Goal: Task Accomplishment & Management: Manage account settings

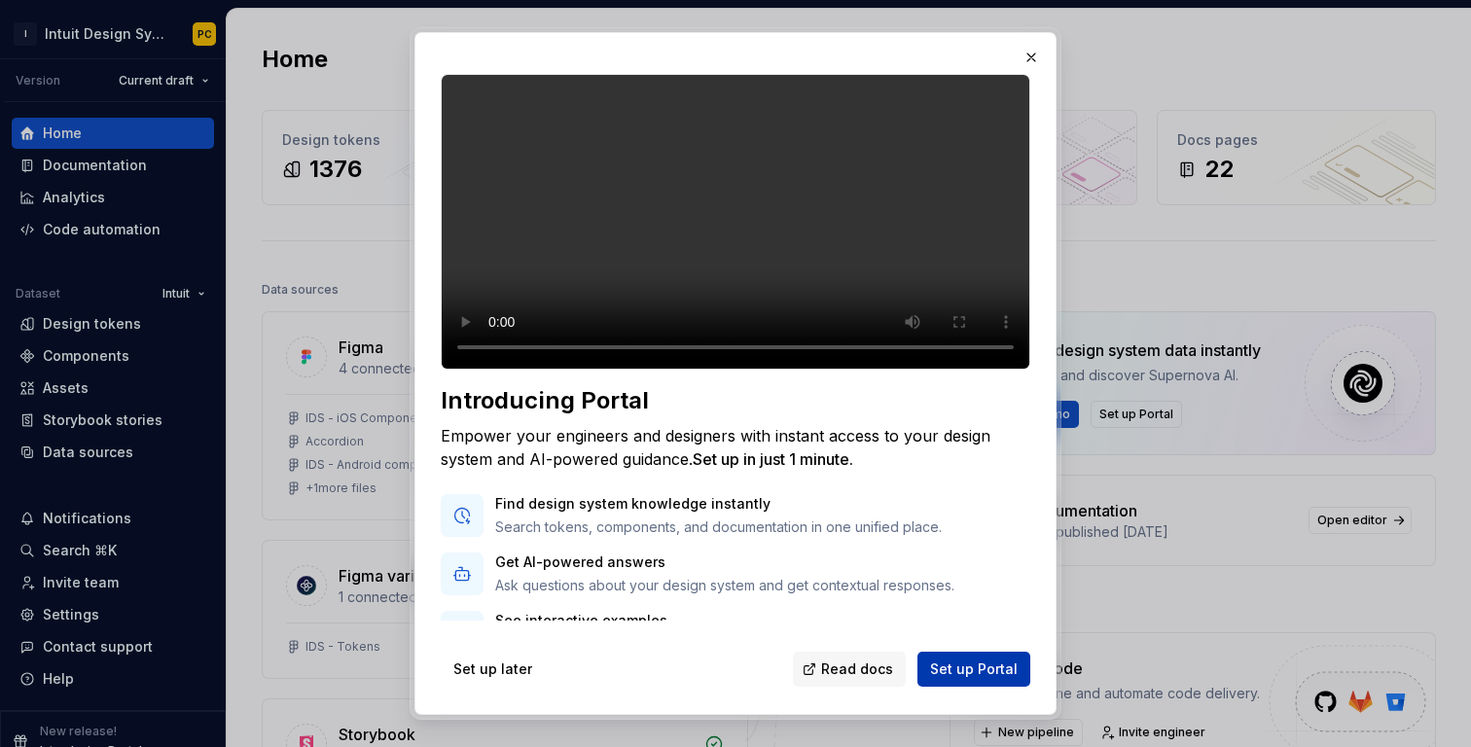
click at [980, 668] on span "Set up Portal" at bounding box center [974, 669] width 88 height 19
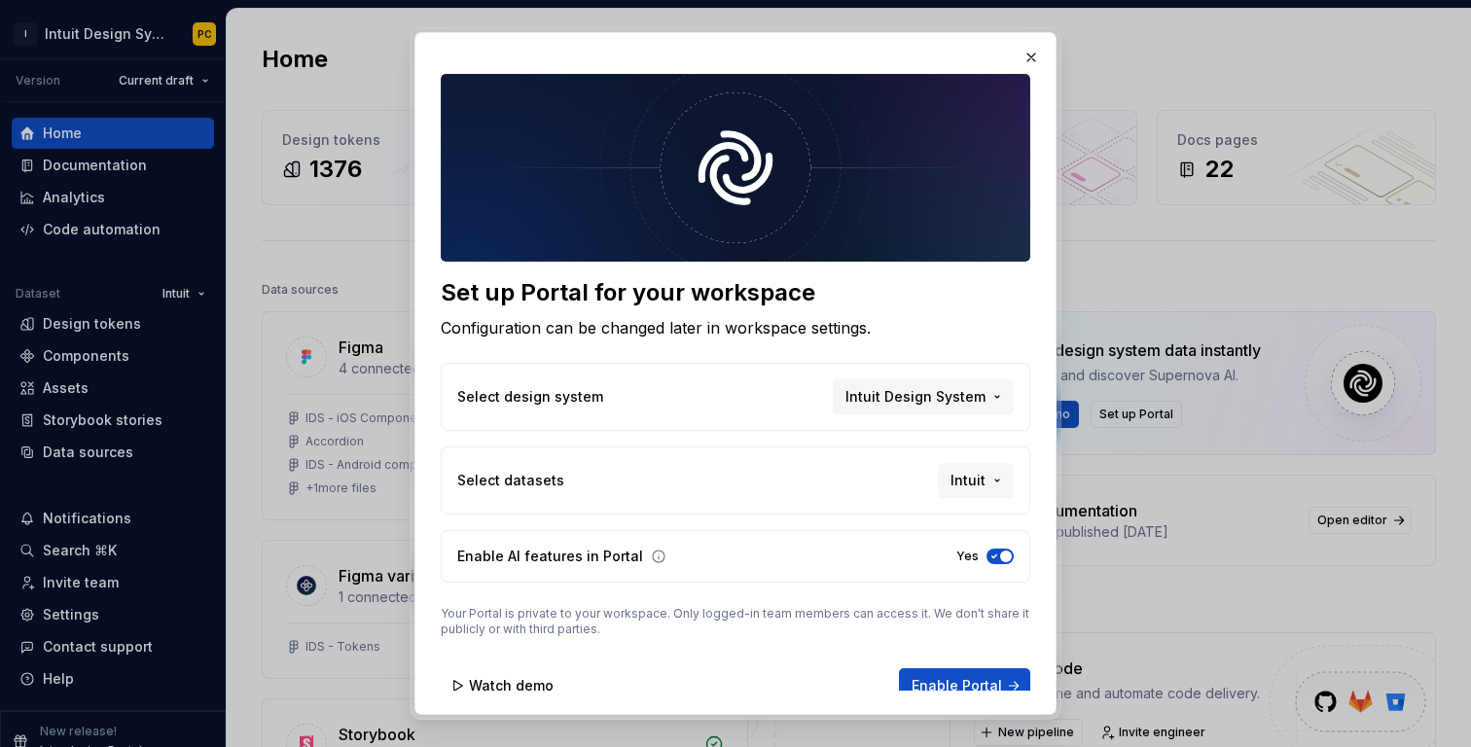
scroll to position [12, 0]
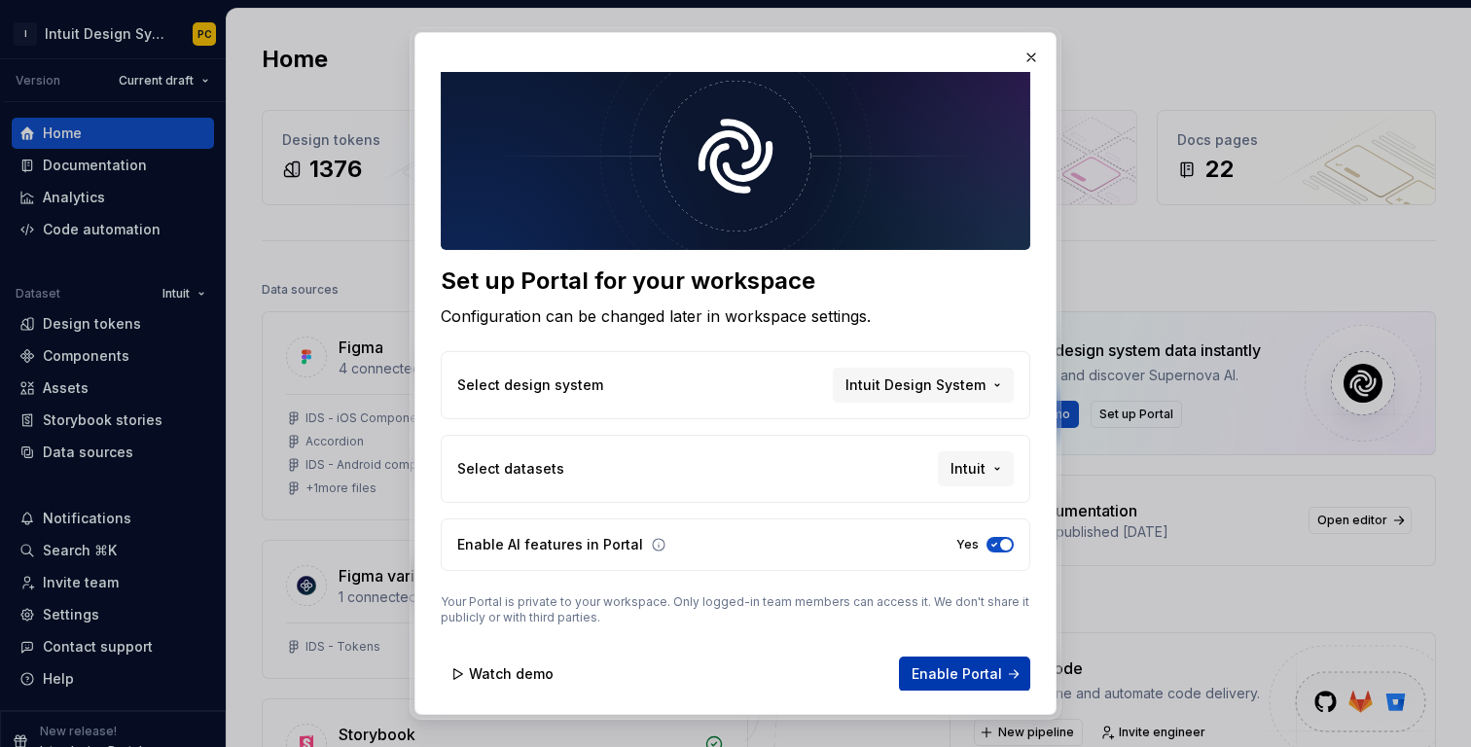
click at [954, 664] on span "Enable Portal" at bounding box center [957, 673] width 90 height 19
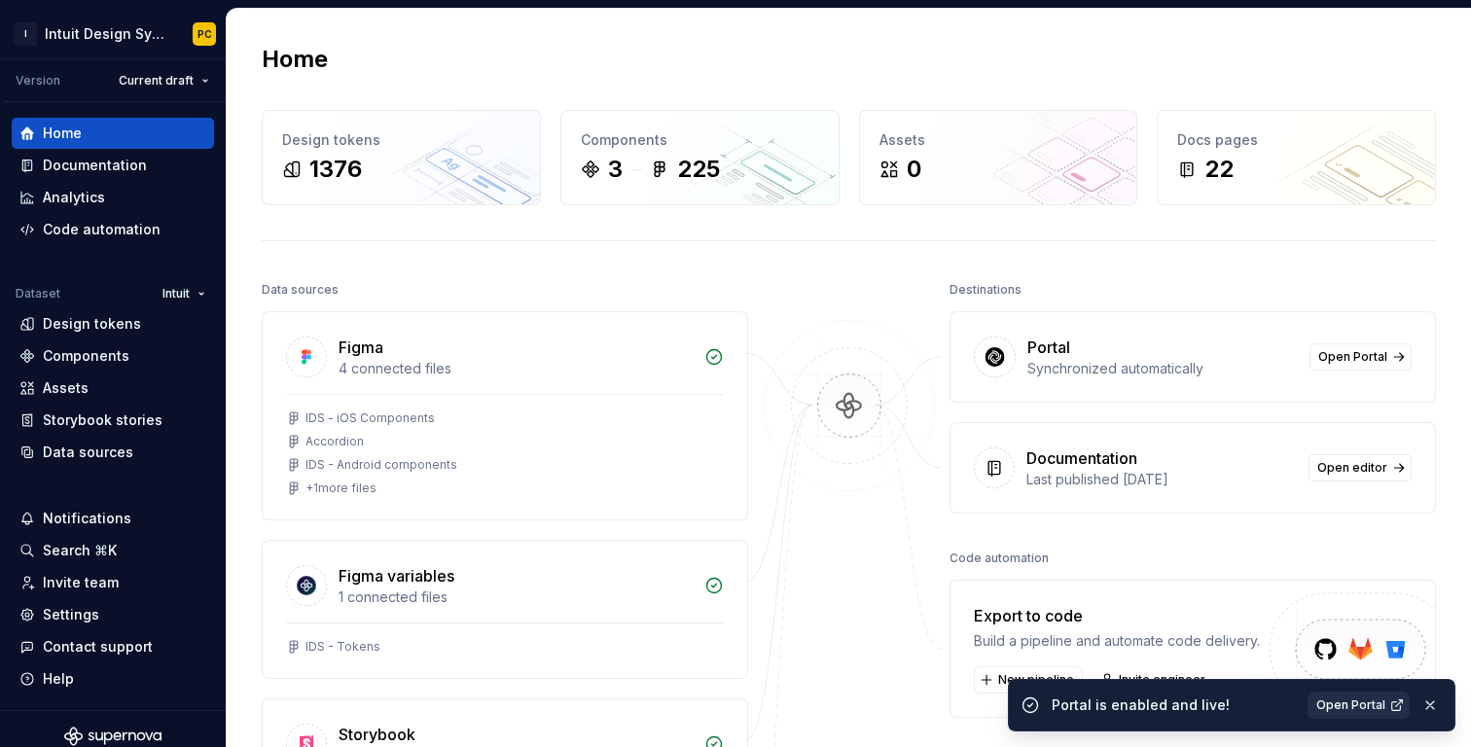
click at [1340, 704] on span "Open Portal" at bounding box center [1350, 706] width 69 height 16
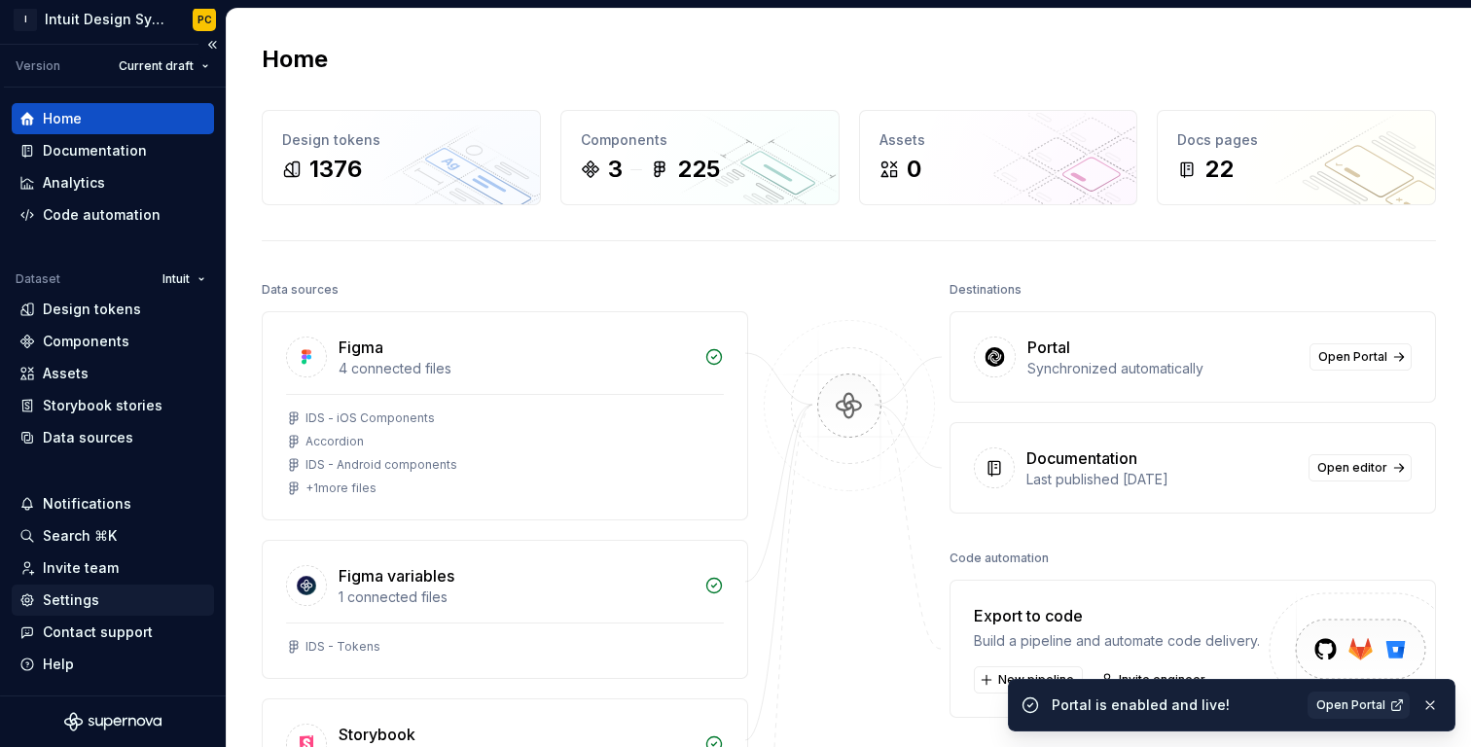
click at [73, 608] on div "Settings" at bounding box center [71, 600] width 56 height 19
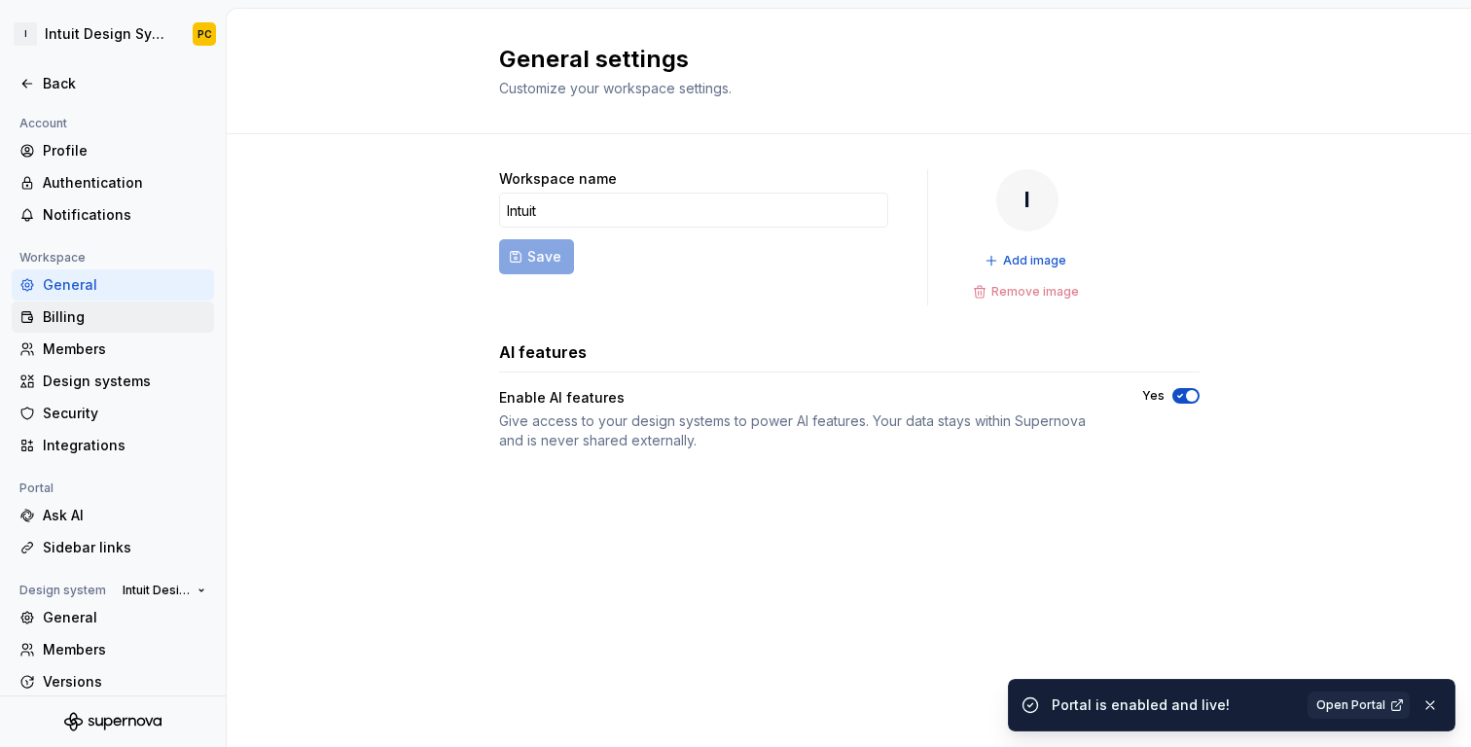
click at [84, 324] on div "Billing" at bounding box center [124, 316] width 163 height 19
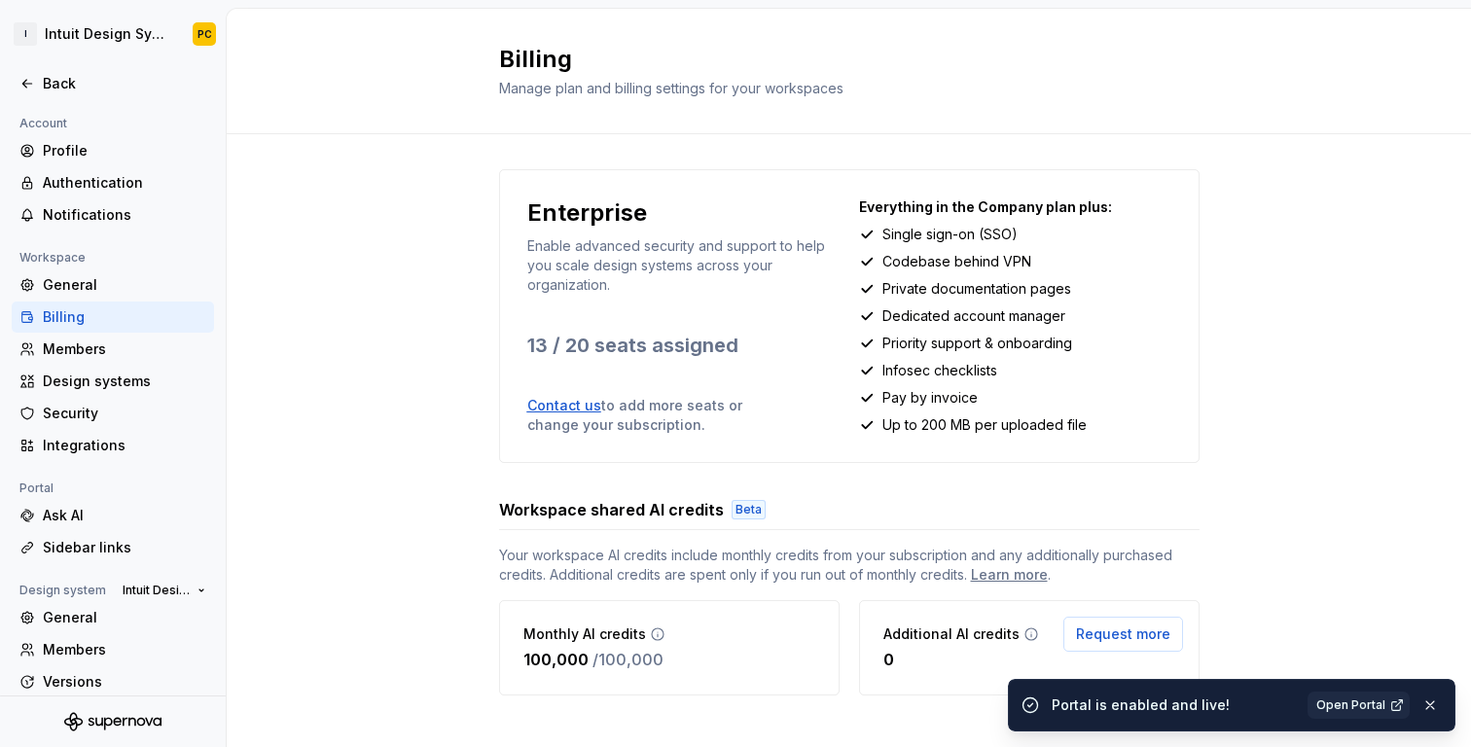
scroll to position [22, 0]
